Goal: Find specific page/section: Find specific page/section

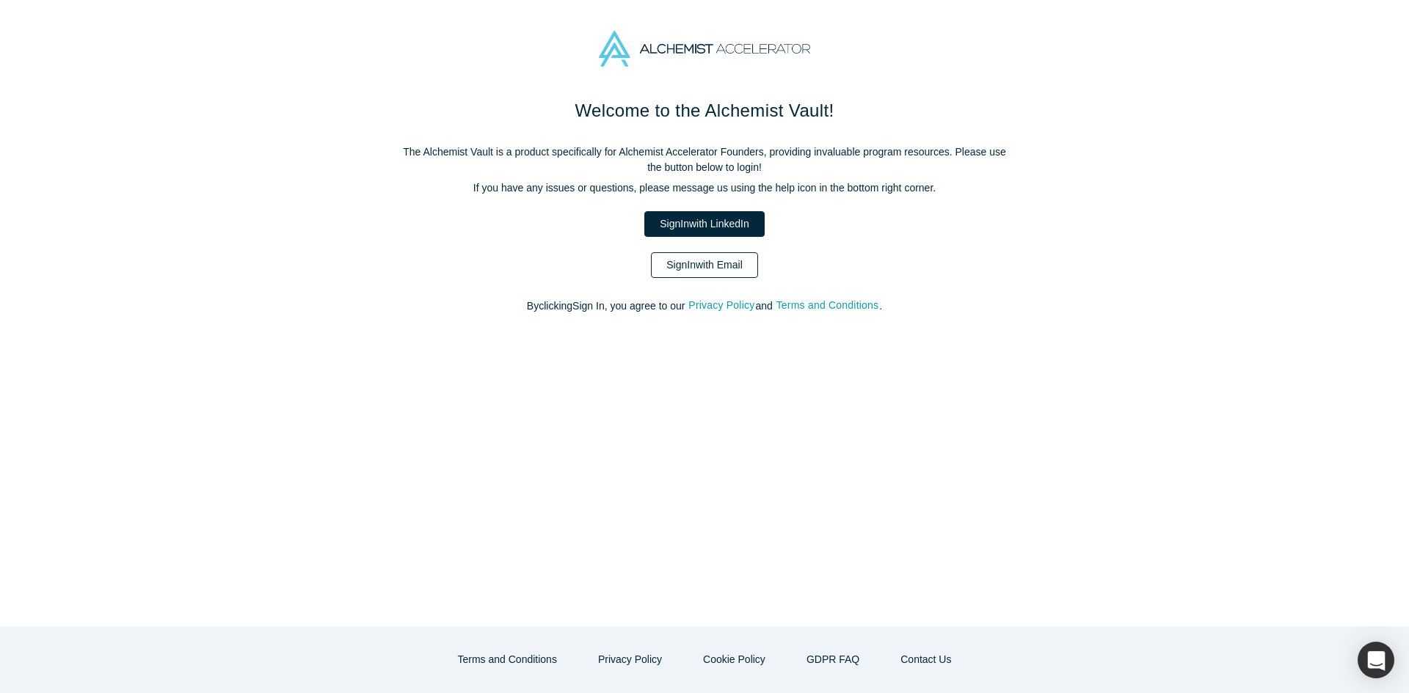
click at [657, 271] on link "Sign In with Email" at bounding box center [704, 265] width 107 height 26
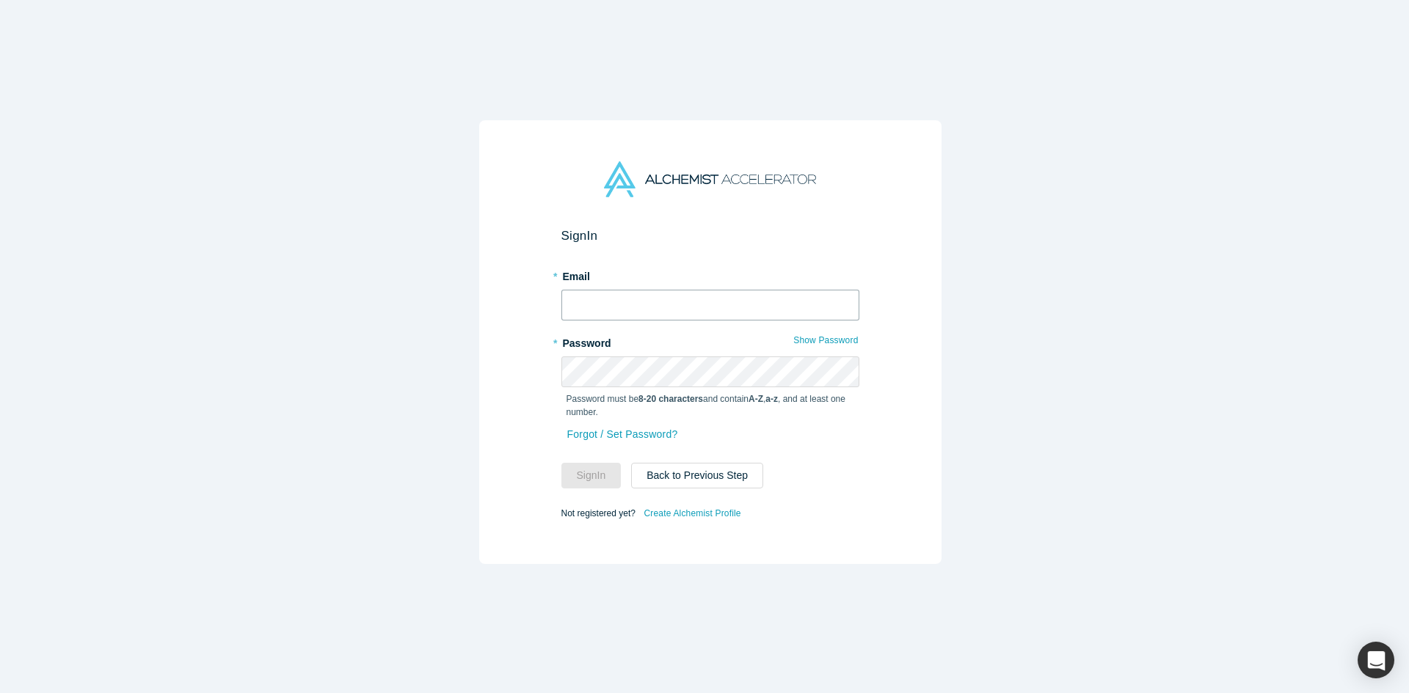
type input "[PERSON_NAME][EMAIL_ADDRESS][DOMAIN_NAME]"
click at [569, 472] on button "Sign In" at bounding box center [591, 476] width 60 height 26
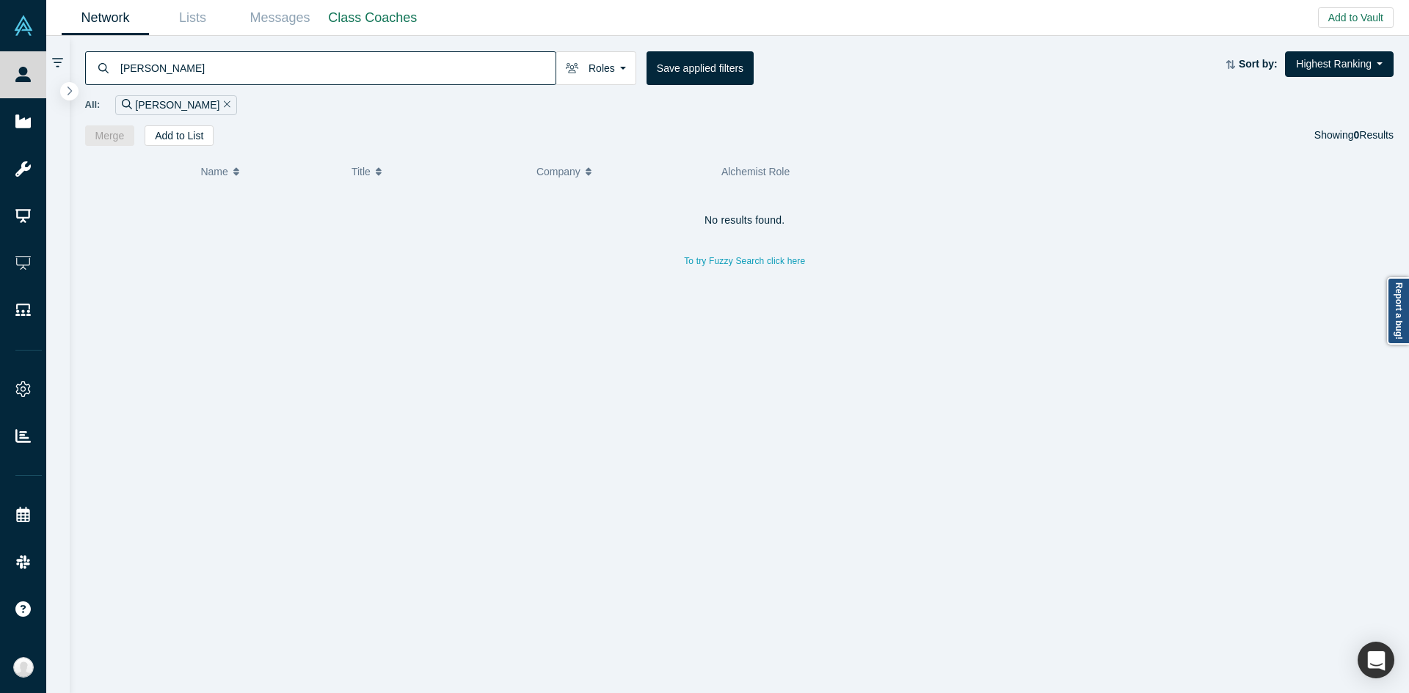
click at [241, 72] on input "[PERSON_NAME]" at bounding box center [337, 68] width 437 height 34
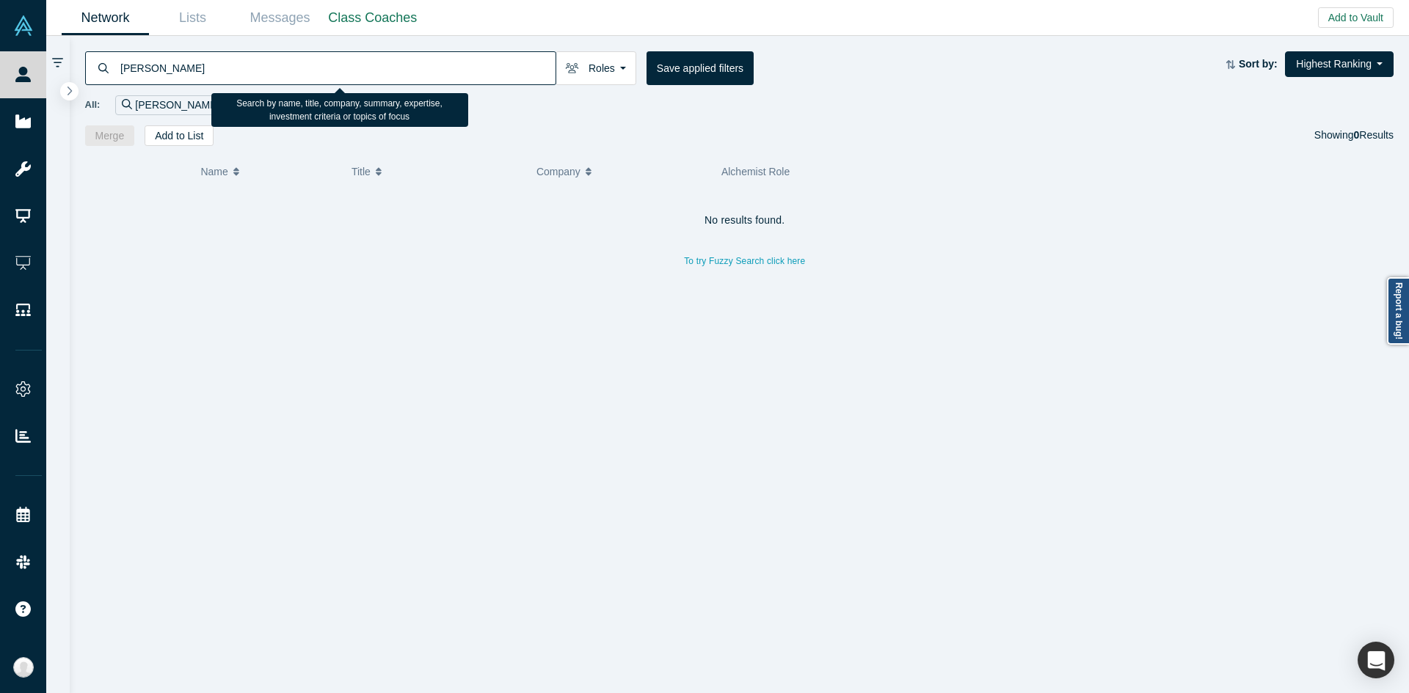
click at [241, 72] on input "[PERSON_NAME]" at bounding box center [337, 68] width 437 height 34
type input "Otabek"
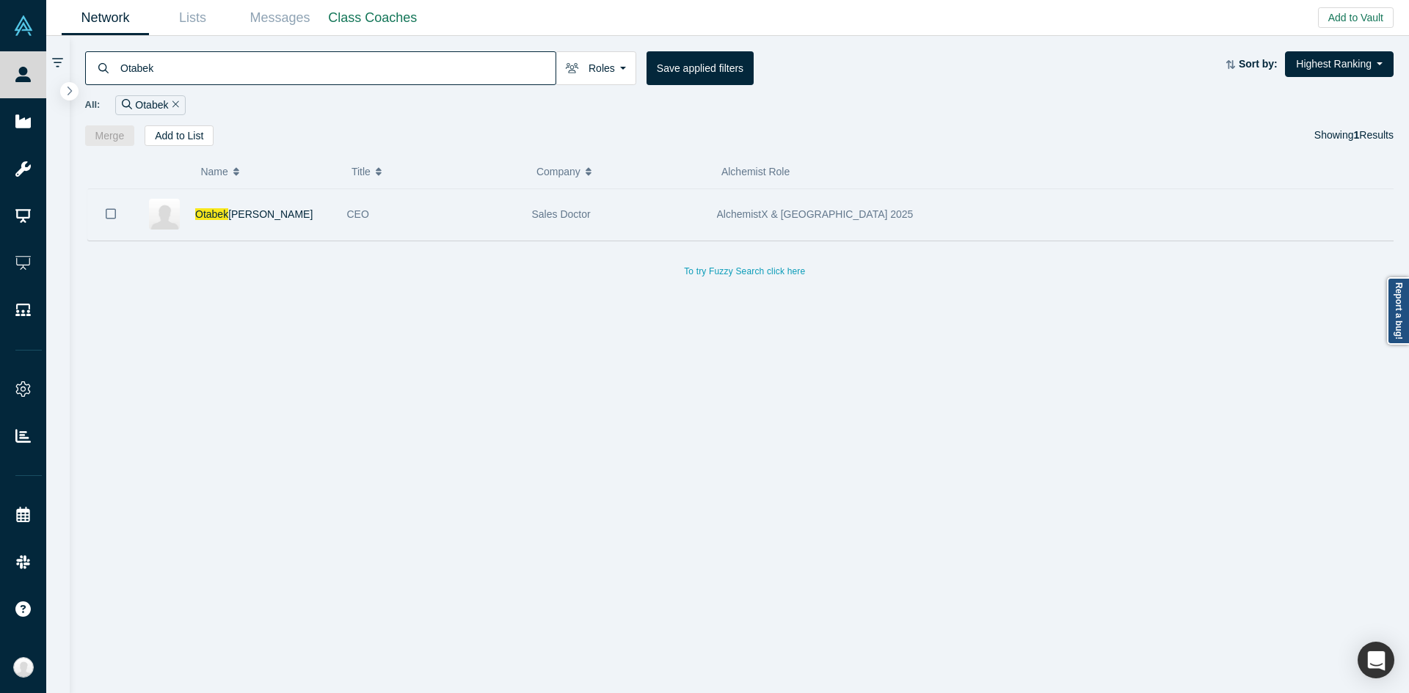
click at [342, 214] on div "CEO" at bounding box center [431, 214] width 185 height 51
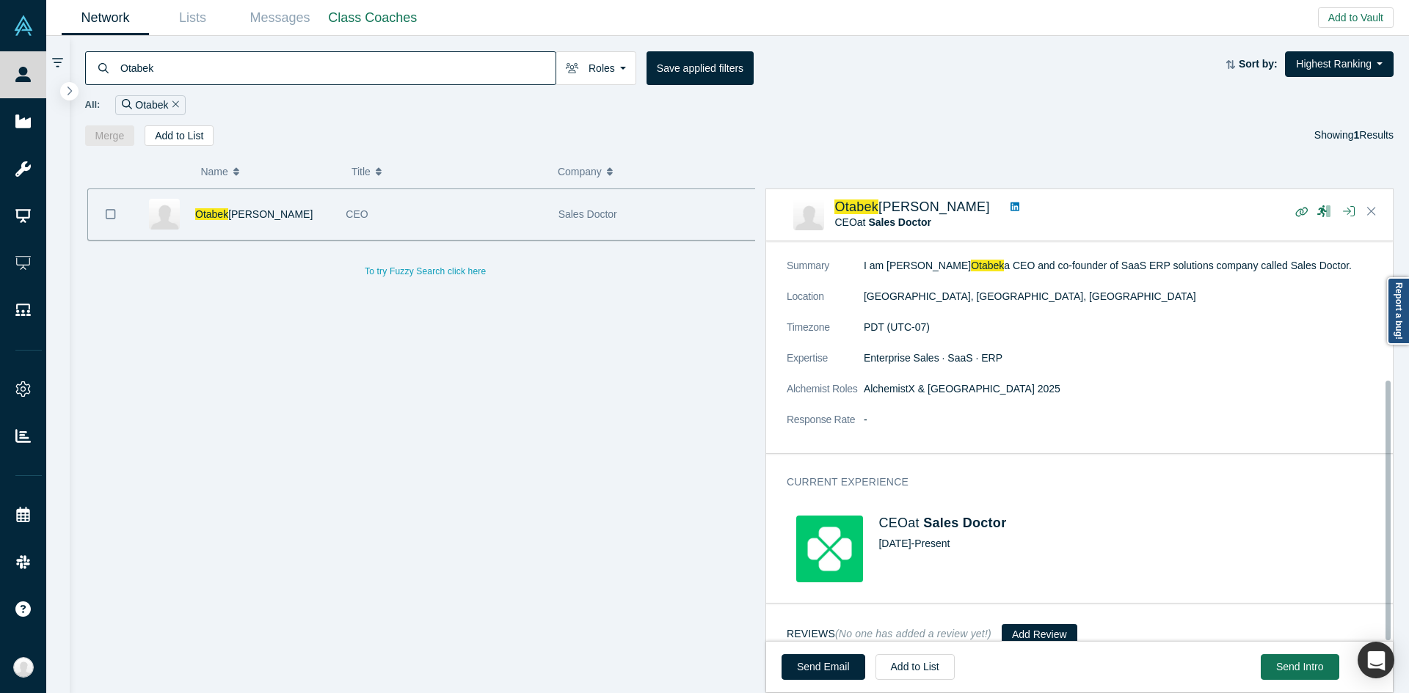
scroll to position [213, 0]
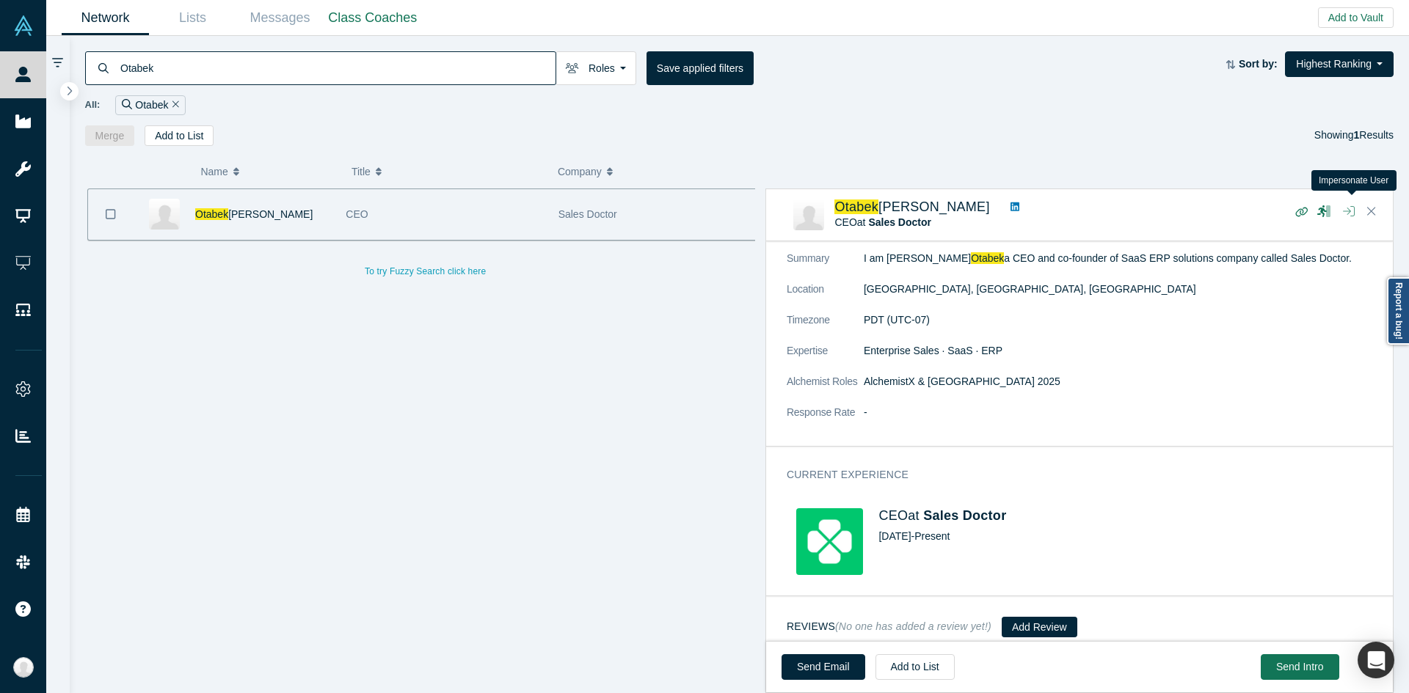
click at [1347, 208] on icon "button" at bounding box center [1349, 211] width 12 height 10
